Goal: Check status: Check status

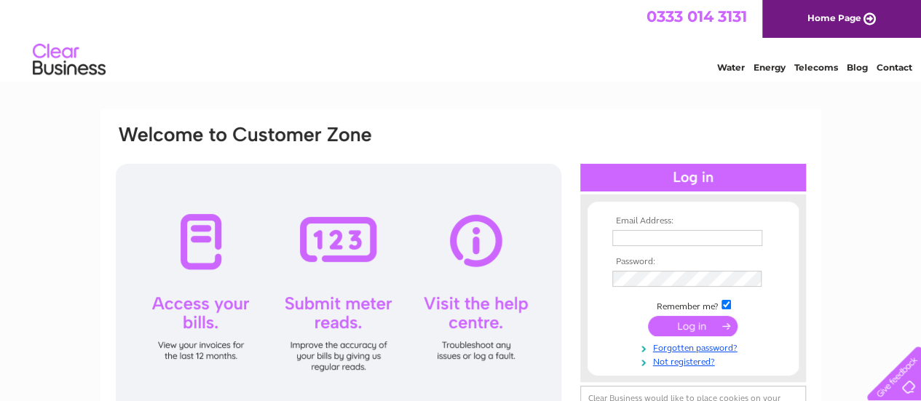
type input "firsnursery.chartham@gmail.com"
click at [685, 330] on input "submit" at bounding box center [693, 326] width 90 height 20
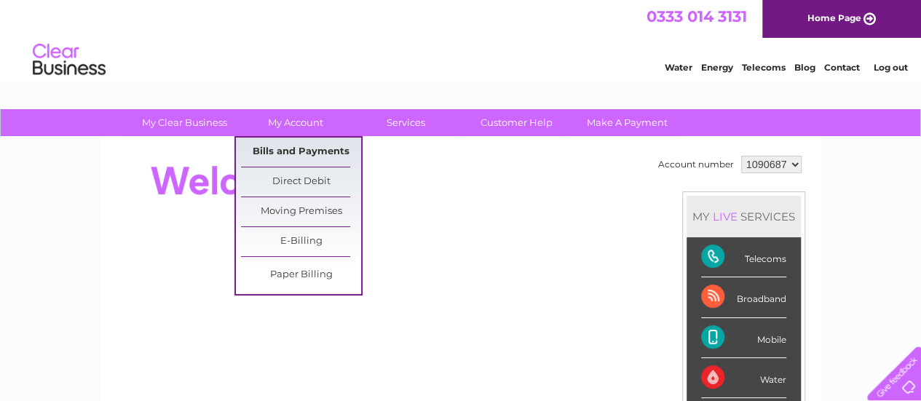
click at [300, 146] on link "Bills and Payments" at bounding box center [301, 152] width 120 height 29
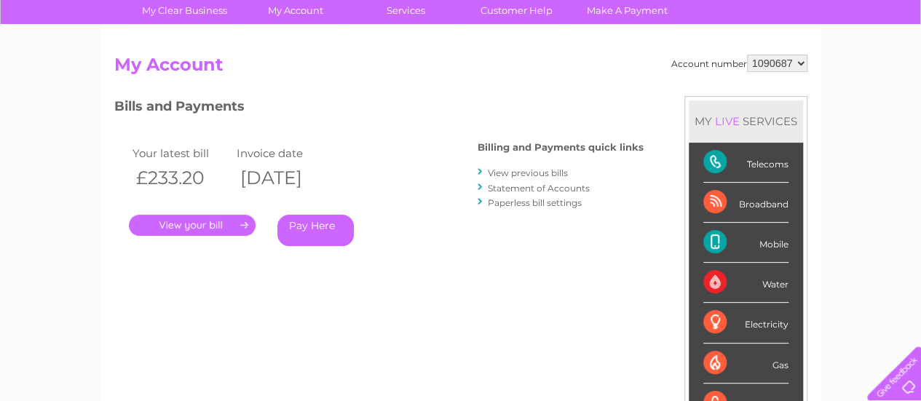
scroll to position [124, 0]
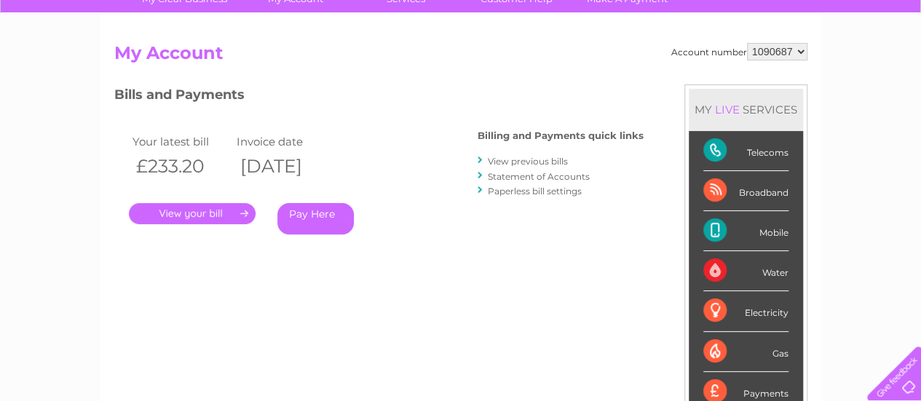
click at [189, 207] on link "." at bounding box center [192, 213] width 127 height 21
